Goal: Task Accomplishment & Management: Complete application form

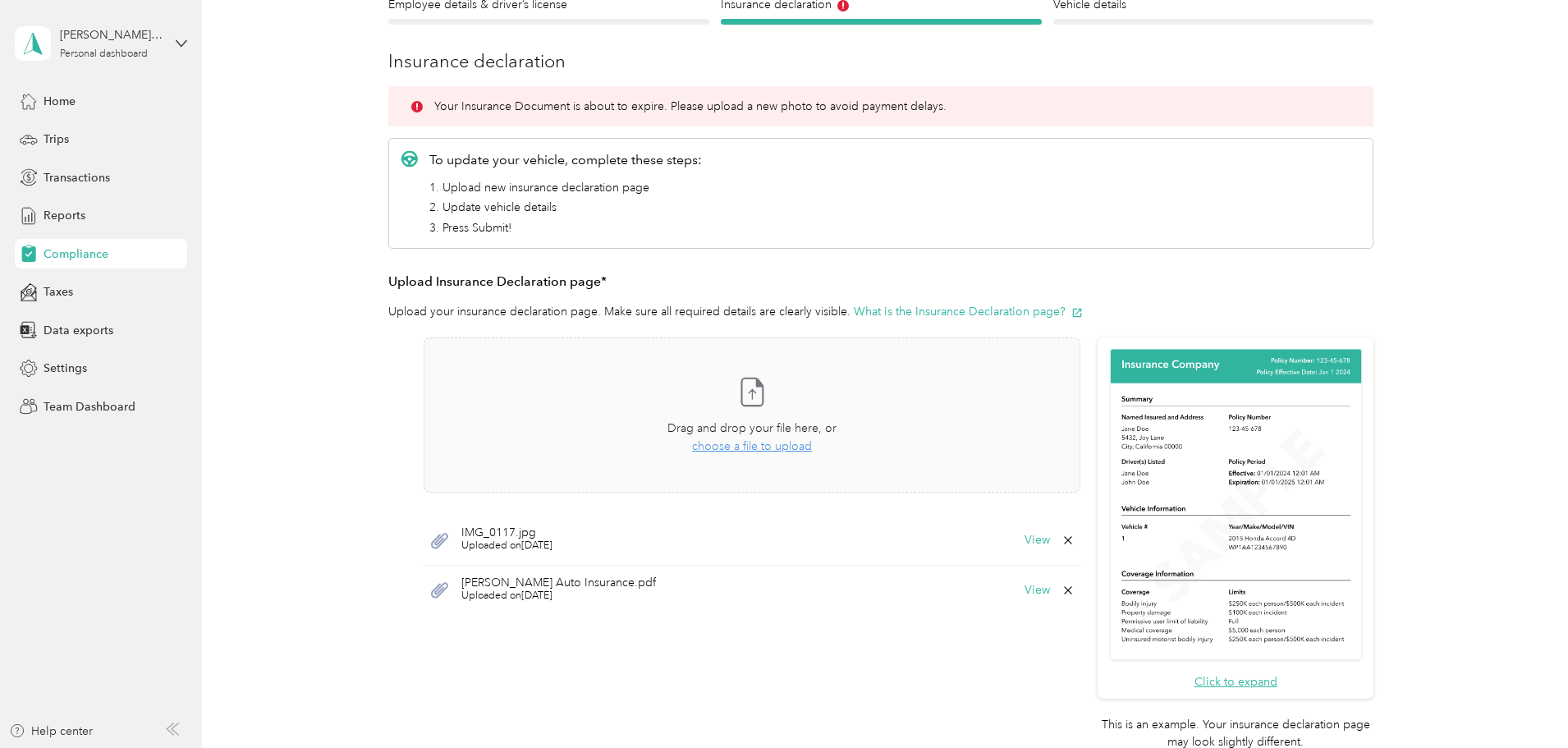
scroll to position [247, 0]
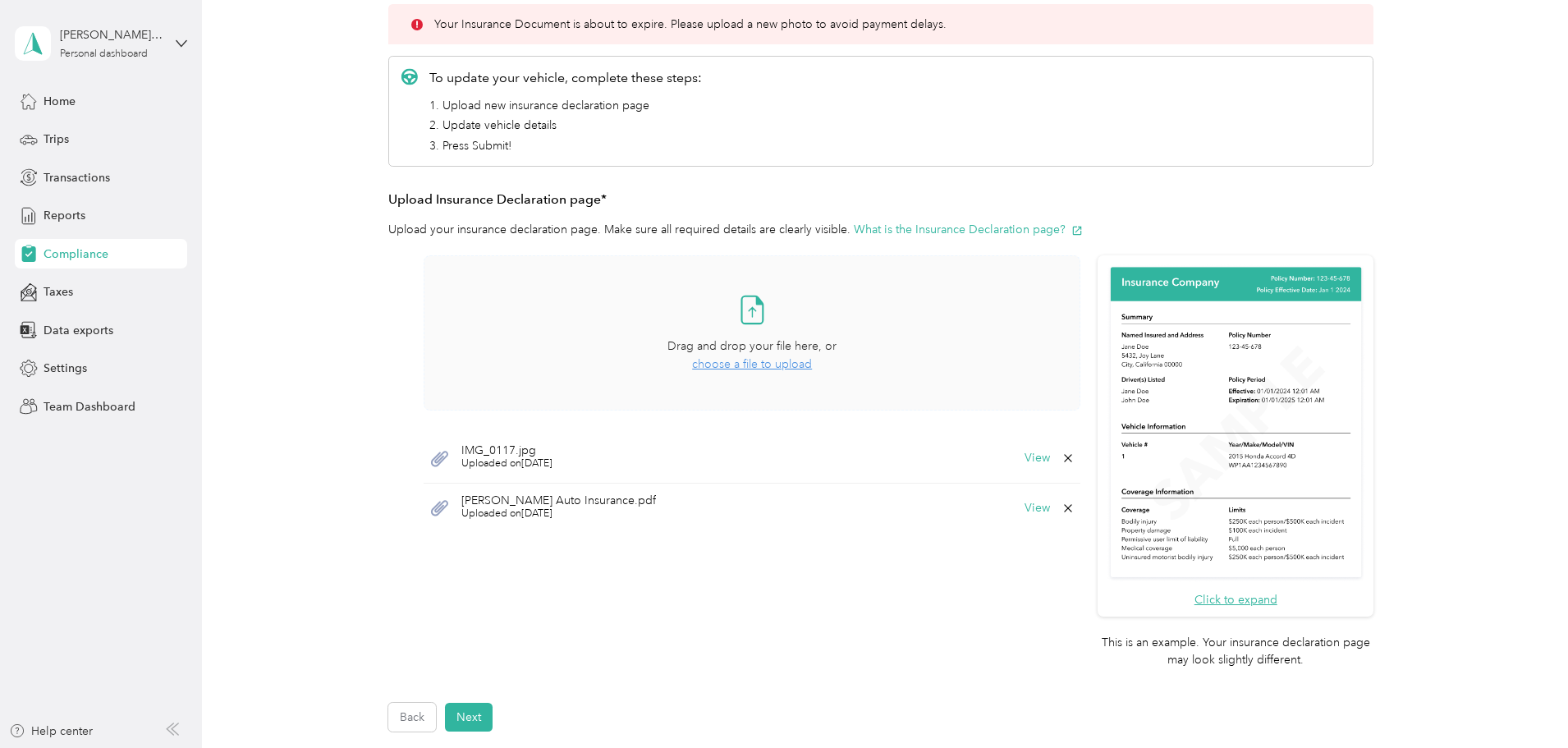
click at [766, 372] on div "Drag and drop your file here, or choose a file to upload" at bounding box center [752, 355] width 169 height 36
click at [468, 450] on button "Next" at bounding box center [469, 718] width 48 height 29
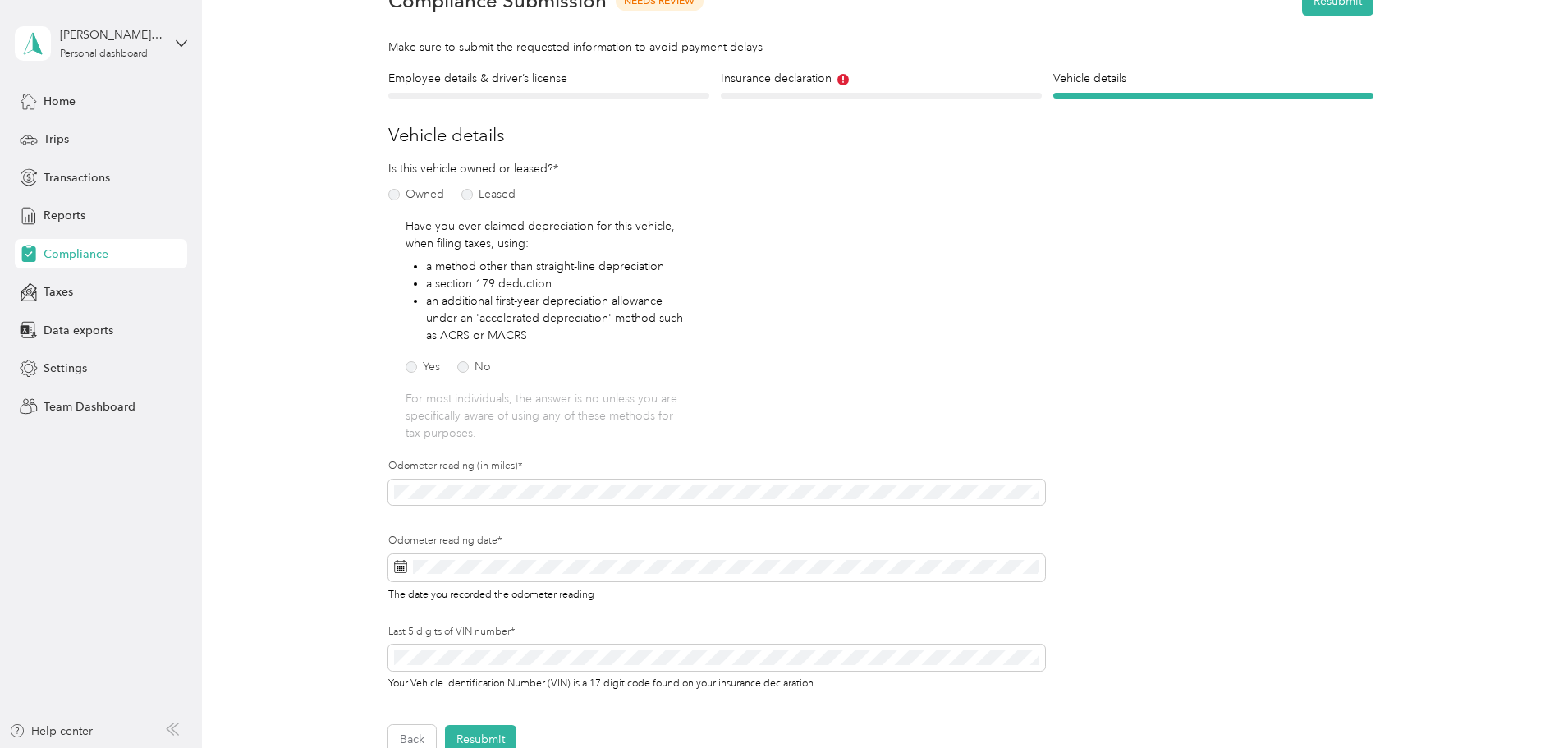
scroll to position [185, 0]
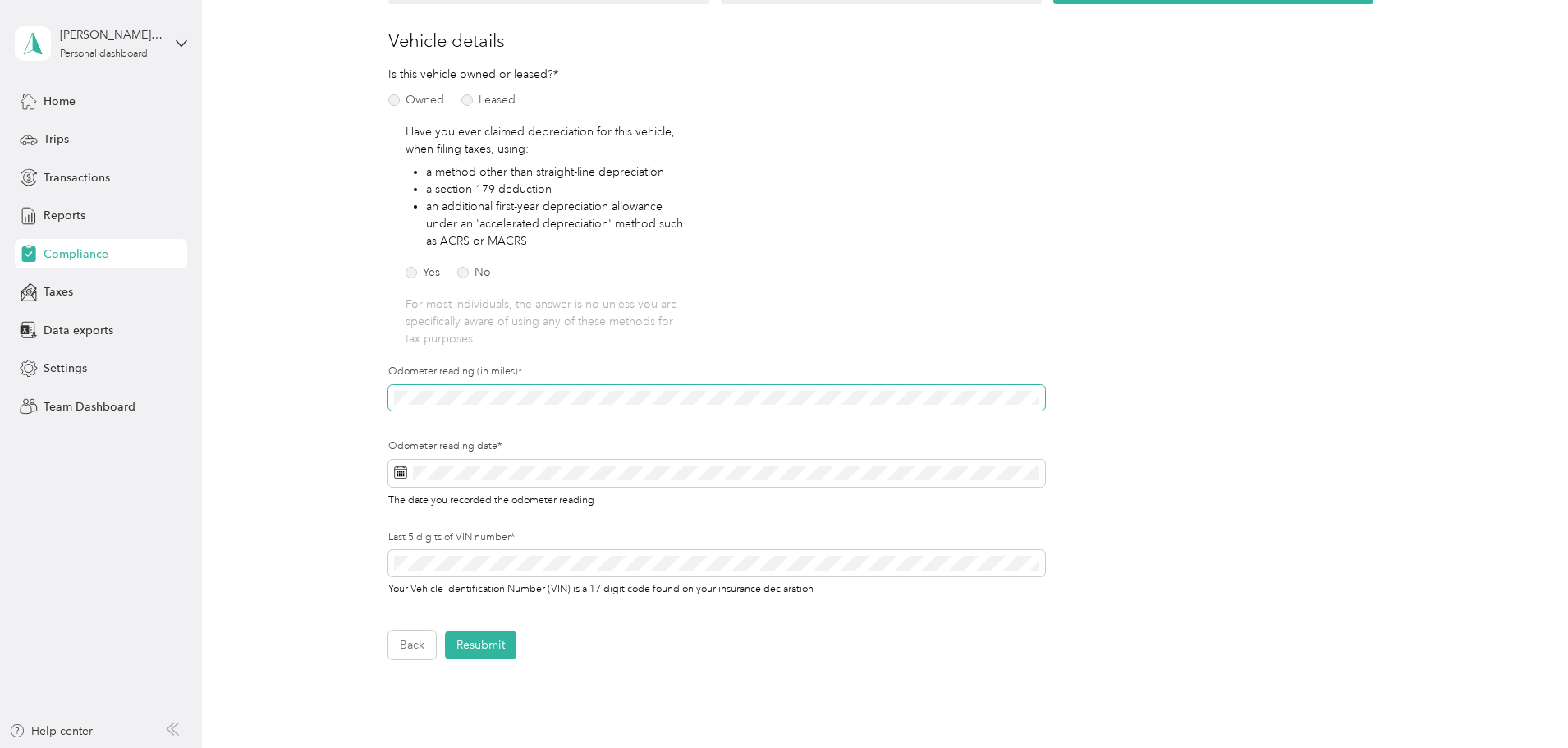
click at [357, 398] on div "Employee details & driver’s license License Insurance declaration Insurance Veh…" at bounding box center [882, 317] width 1183 height 684
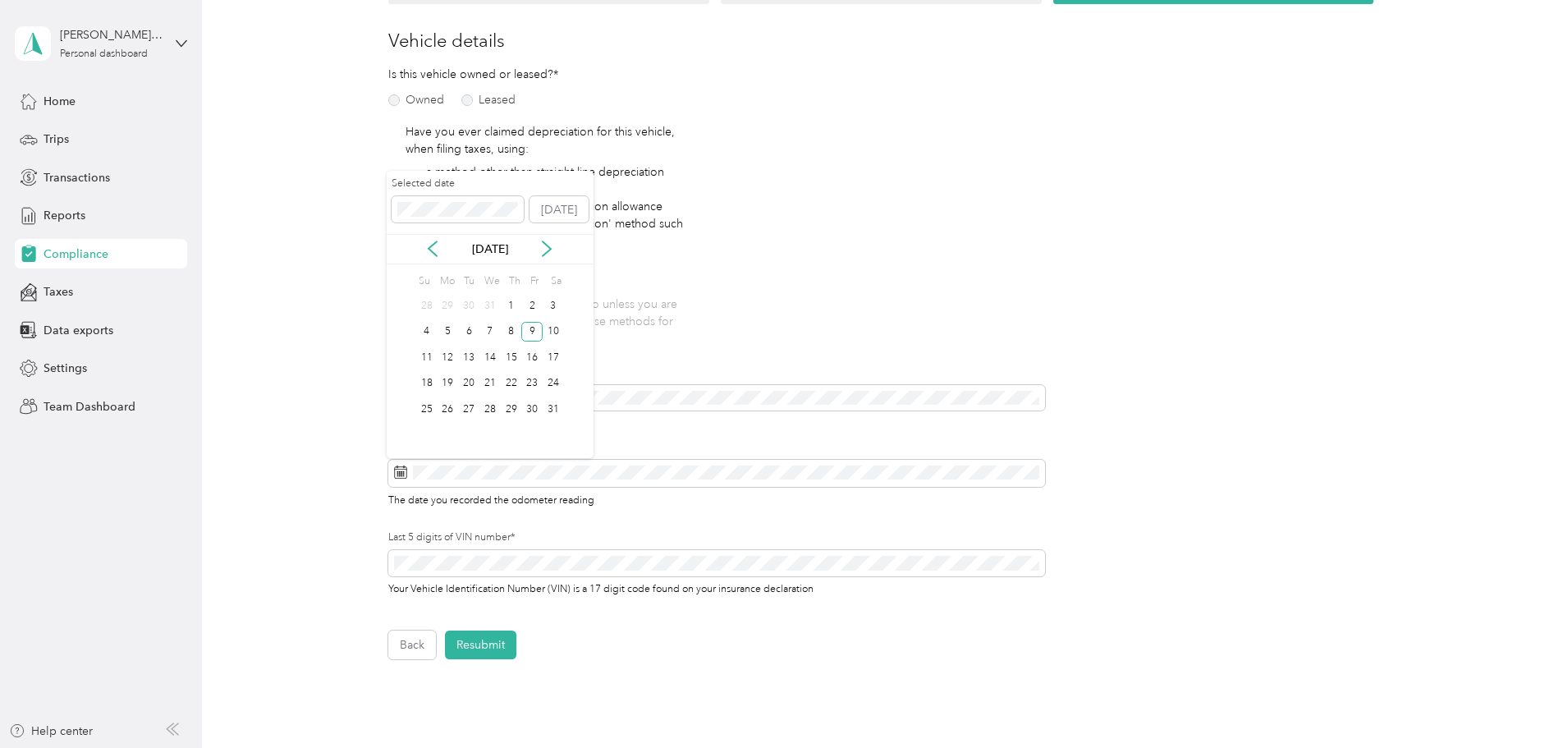
click at [506, 248] on p "[DATE]" at bounding box center [490, 249] width 69 height 17
click at [545, 249] on icon at bounding box center [547, 249] width 17 height 17
click at [495, 244] on p "[DATE]" at bounding box center [490, 249] width 69 height 17
click at [540, 257] on icon at bounding box center [547, 249] width 17 height 17
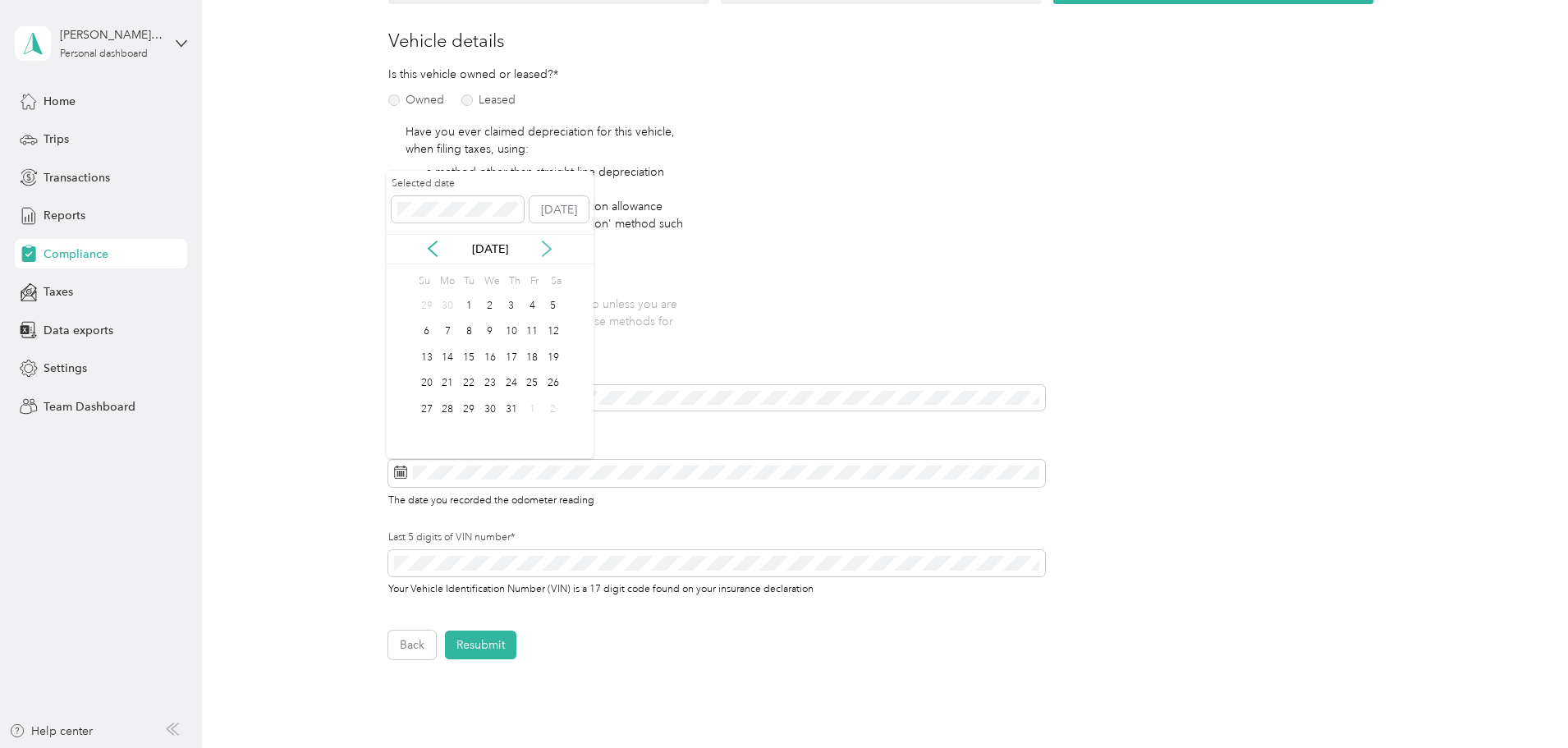
click at [541, 255] on icon at bounding box center [547, 249] width 17 height 17
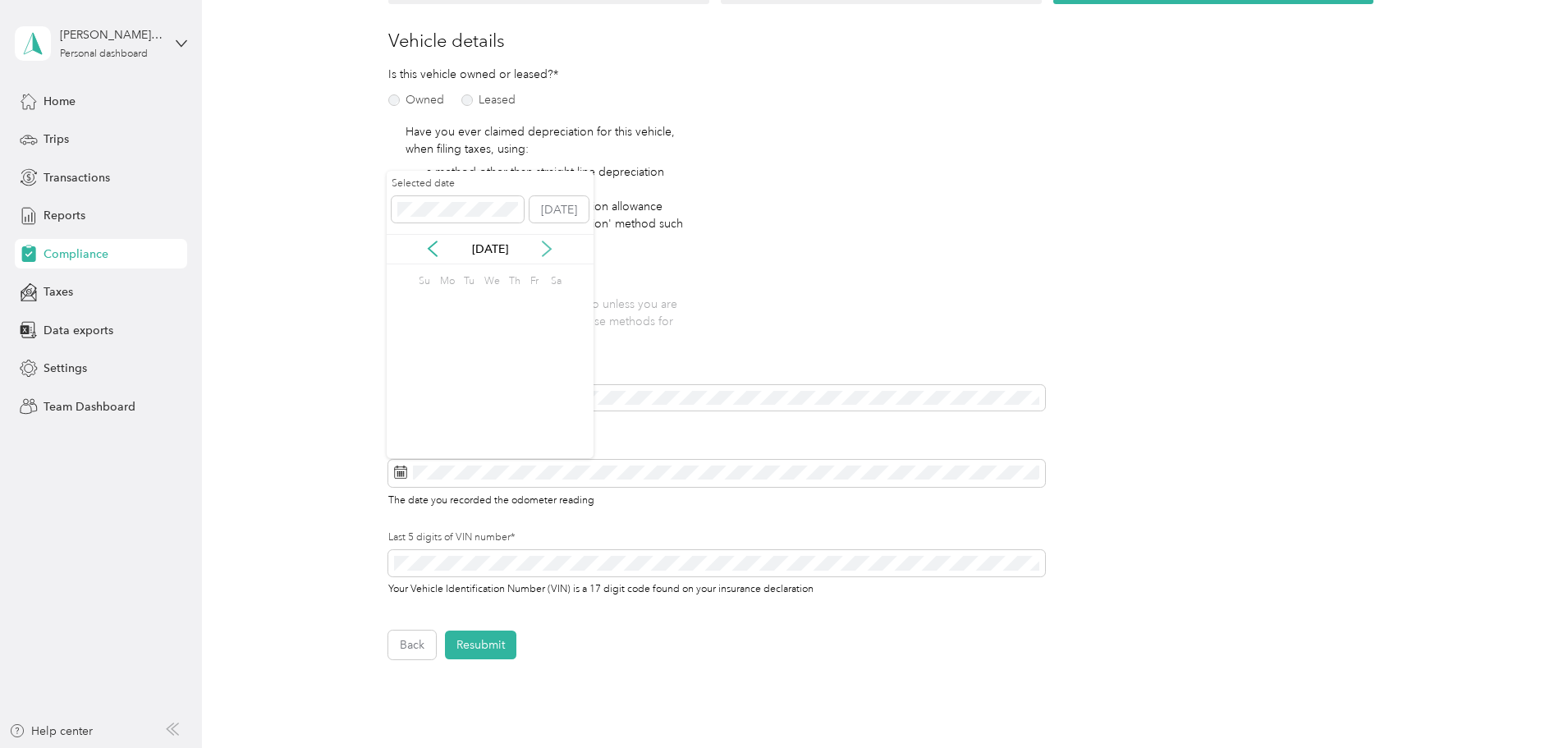
click at [541, 255] on icon at bounding box center [547, 249] width 17 height 17
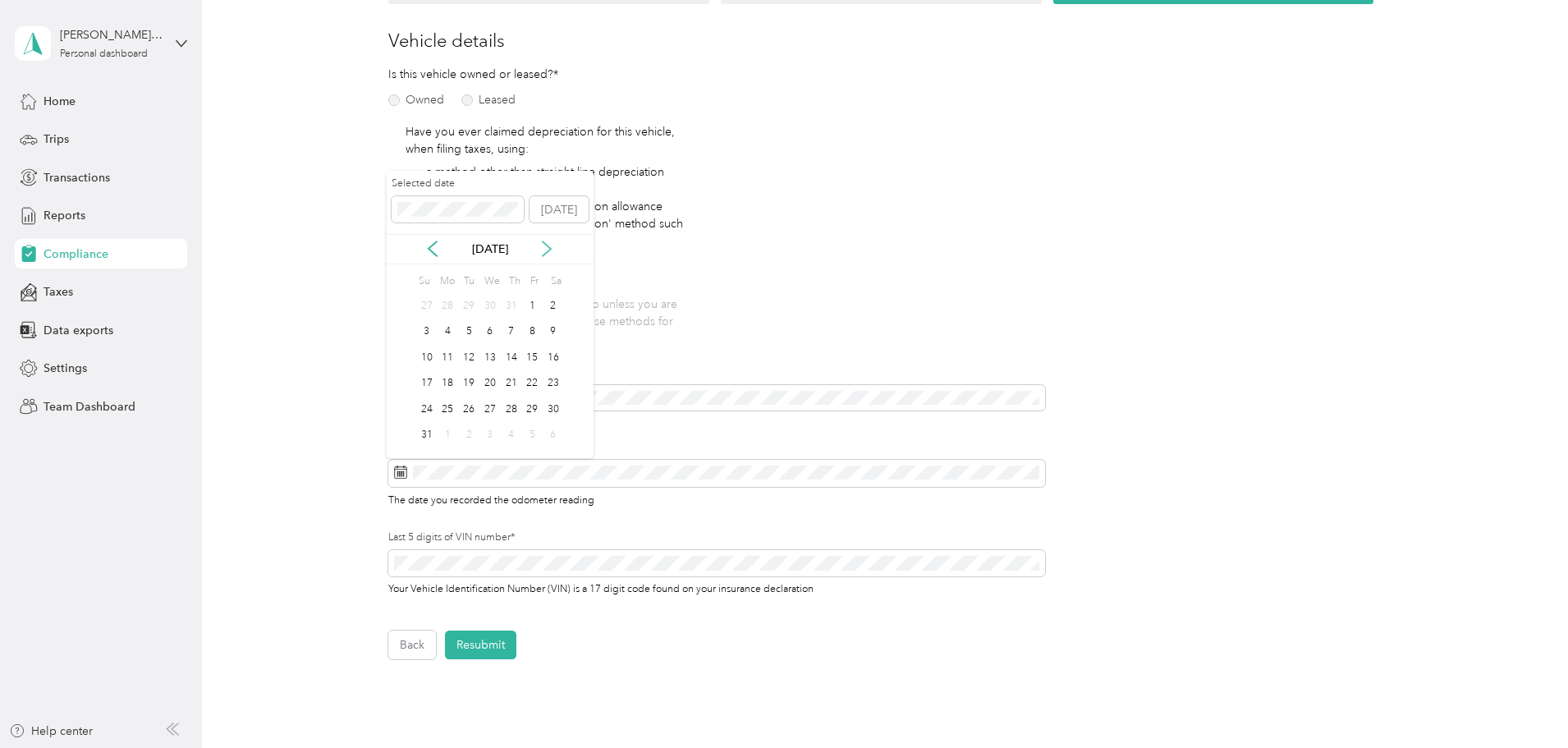
click at [541, 255] on icon at bounding box center [547, 249] width 17 height 17
click at [447, 311] on div "29" at bounding box center [447, 305] width 21 height 20
click at [360, 450] on div "Employee details & driver’s license License Insurance declaration Insurance Veh…" at bounding box center [882, 317] width 1183 height 684
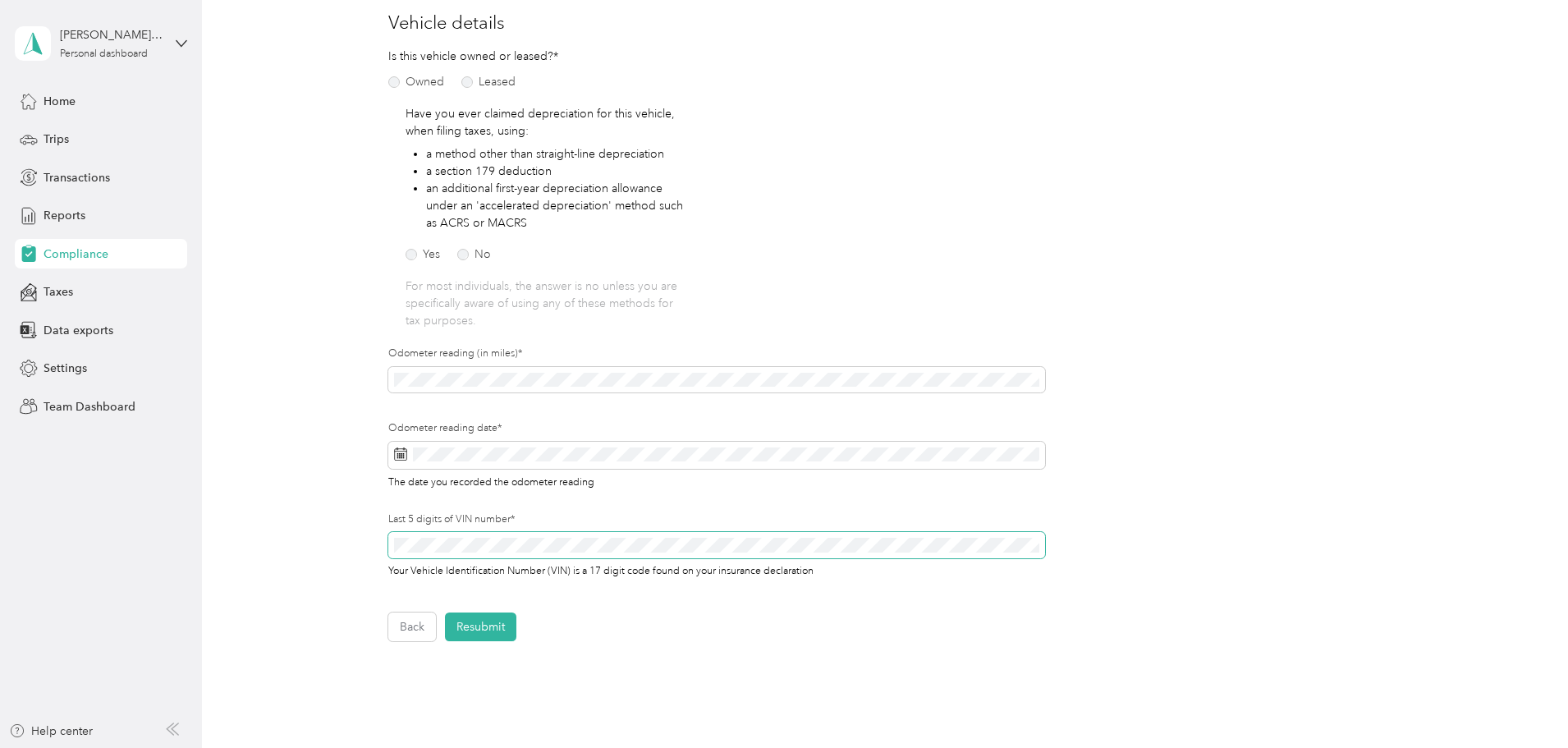
scroll to position [247, 0]
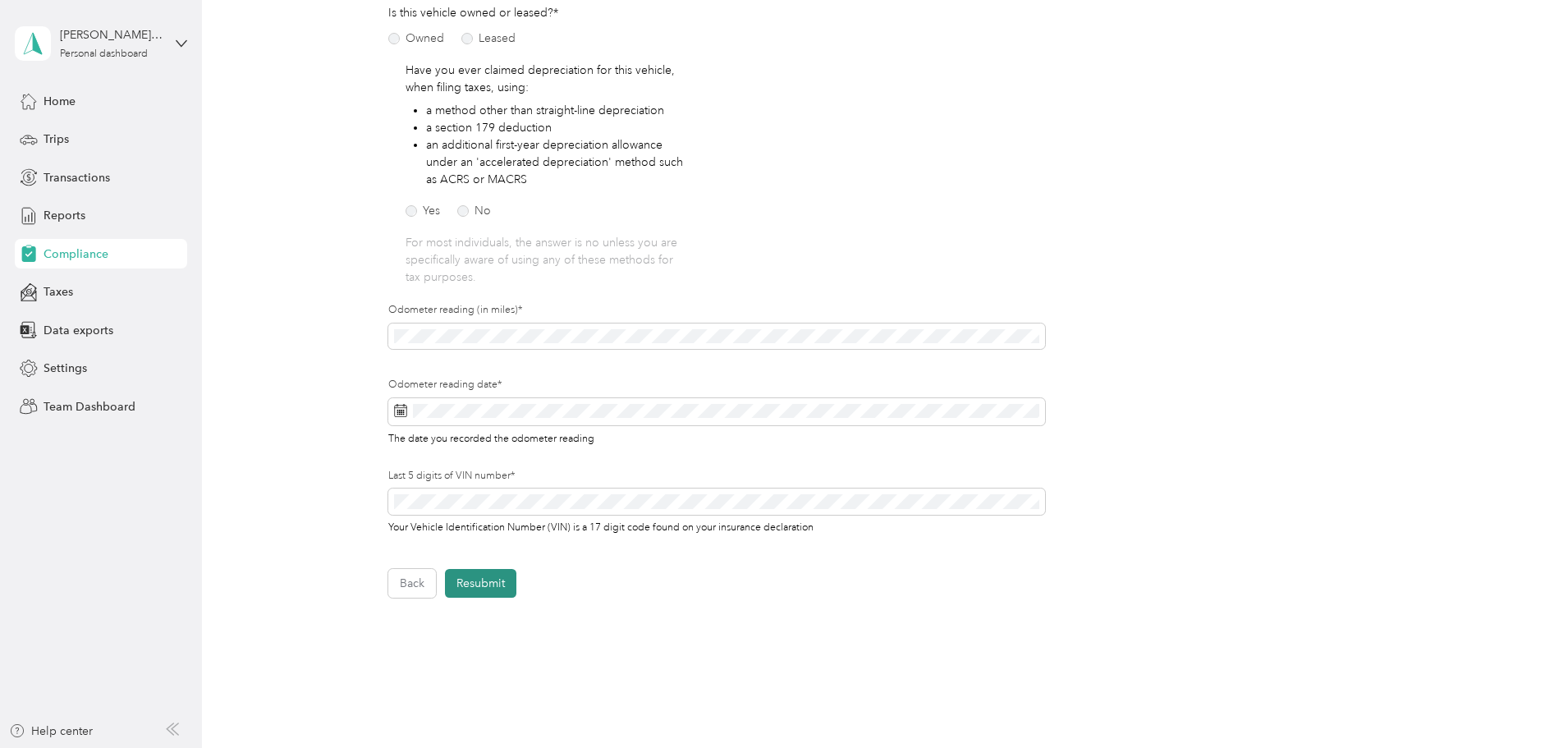
click at [485, 450] on button "Resubmit" at bounding box center [480, 583] width 72 height 29
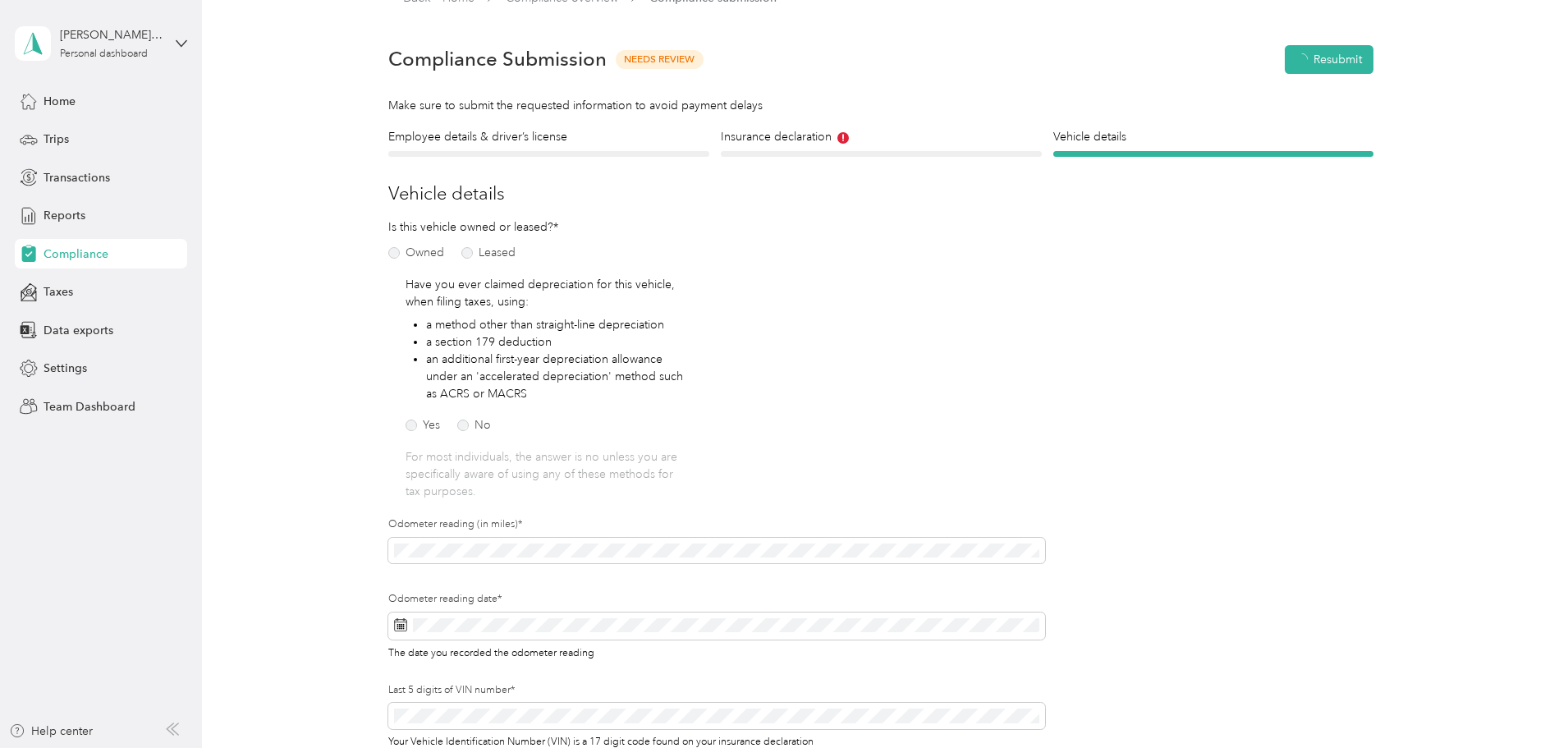
scroll to position [20, 0]
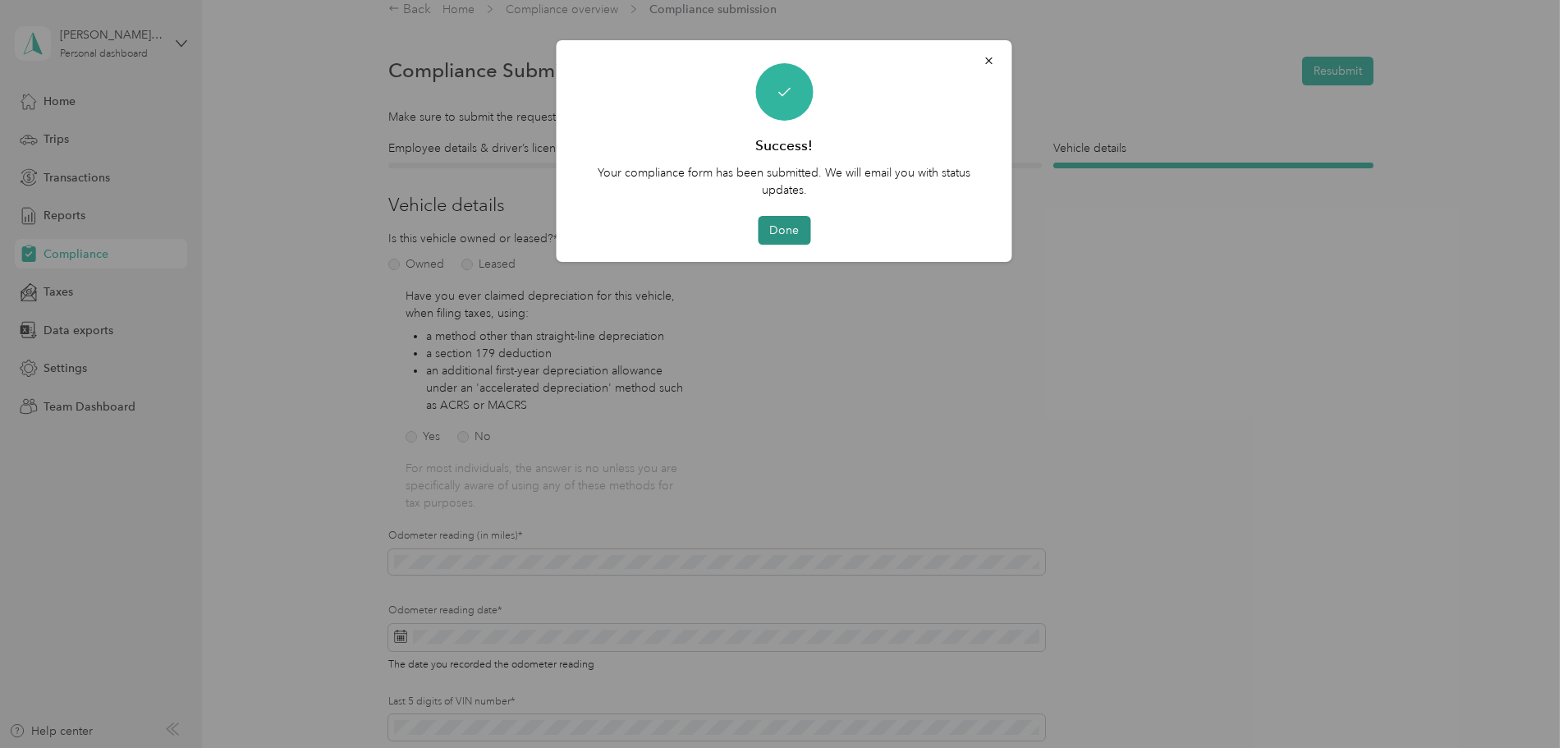
click at [781, 229] on button "Done" at bounding box center [784, 231] width 52 height 29
